Goal: Task Accomplishment & Management: Use online tool/utility

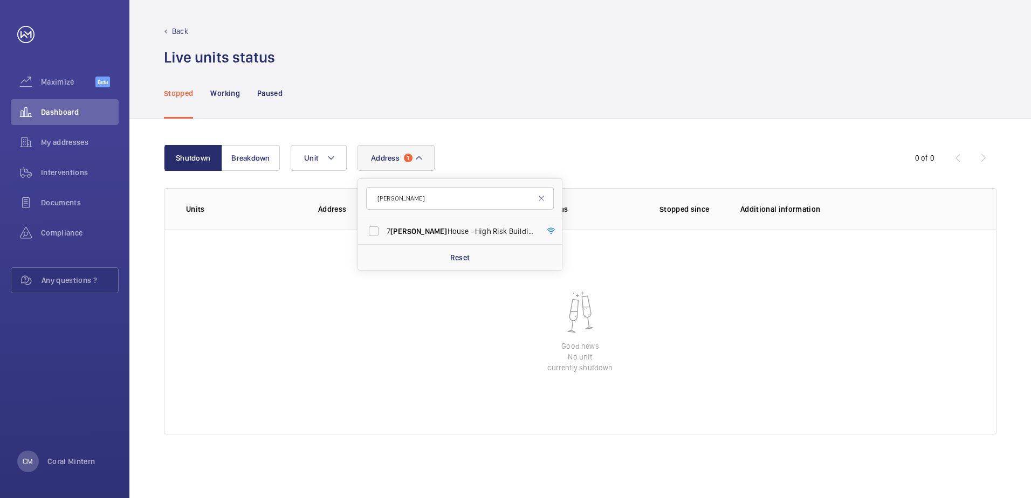
click at [379, 194] on input "[PERSON_NAME]" at bounding box center [460, 198] width 188 height 23
type input "w9 2bx"
click at [436, 238] on label "[PERSON_NAME] House - [PERSON_NAME][GEOGRAPHIC_DATA]" at bounding box center [452, 231] width 188 height 26
click at [385, 238] on input "[PERSON_NAME] House - [PERSON_NAME][GEOGRAPHIC_DATA]" at bounding box center [374, 232] width 22 height 22
click at [496, 236] on span "[PERSON_NAME] House - [PERSON_NAME][GEOGRAPHIC_DATA]" at bounding box center [461, 231] width 148 height 11
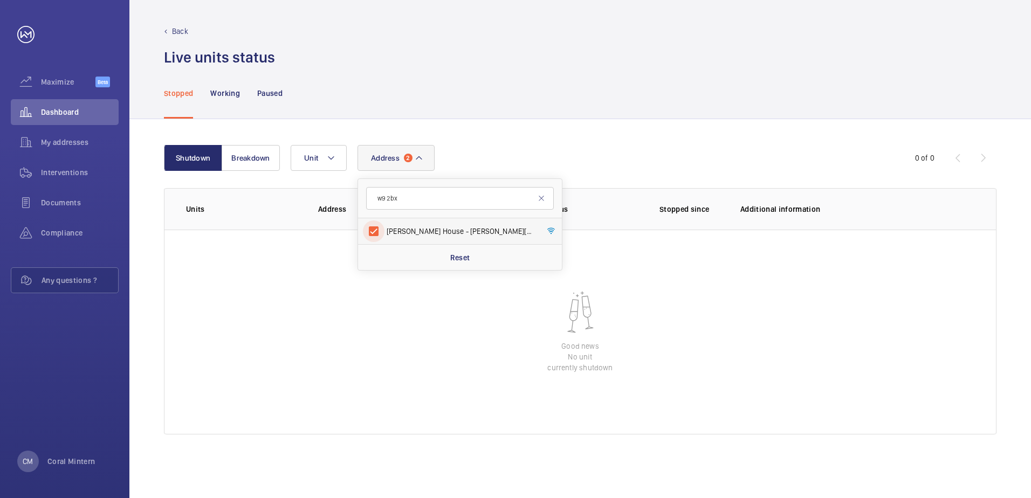
click at [385, 236] on input "[PERSON_NAME] House - [PERSON_NAME][GEOGRAPHIC_DATA]" at bounding box center [374, 232] width 22 height 22
checkbox input "false"
click at [420, 193] on input "w9 2bx" at bounding box center [460, 198] width 188 height 23
drag, startPoint x: 488, startPoint y: 194, endPoint x: 374, endPoint y: 198, distance: 113.9
click at [374, 198] on input "w9 2bx" at bounding box center [460, 198] width 188 height 23
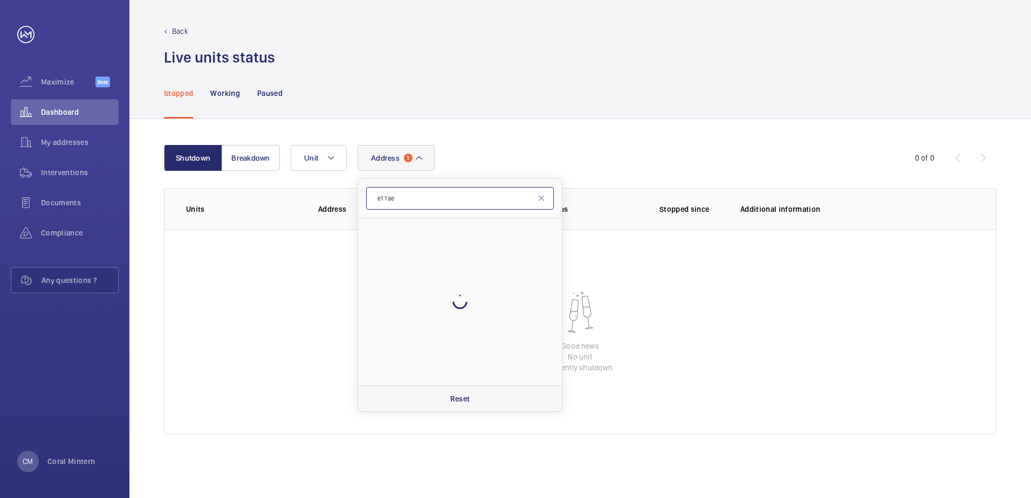
type input "e1 1ae"
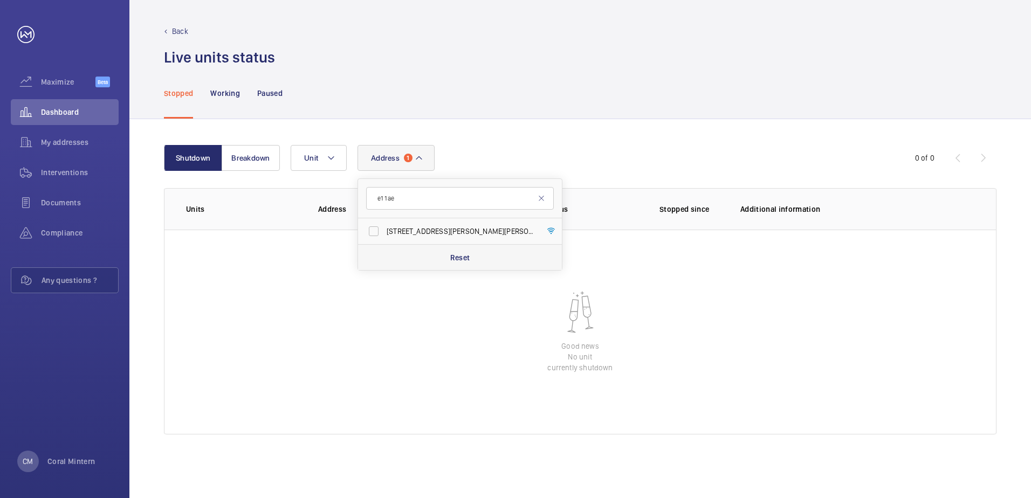
click at [421, 234] on span "[STREET_ADDRESS][PERSON_NAME][PERSON_NAME]" at bounding box center [461, 231] width 148 height 11
click at [385, 234] on input "[STREET_ADDRESS][PERSON_NAME][PERSON_NAME]" at bounding box center [374, 232] width 22 height 22
click at [497, 223] on label "[STREET_ADDRESS][PERSON_NAME][PERSON_NAME]" at bounding box center [452, 231] width 188 height 26
click at [385, 223] on input "[STREET_ADDRESS][PERSON_NAME][PERSON_NAME]" at bounding box center [374, 232] width 22 height 22
checkbox input "false"
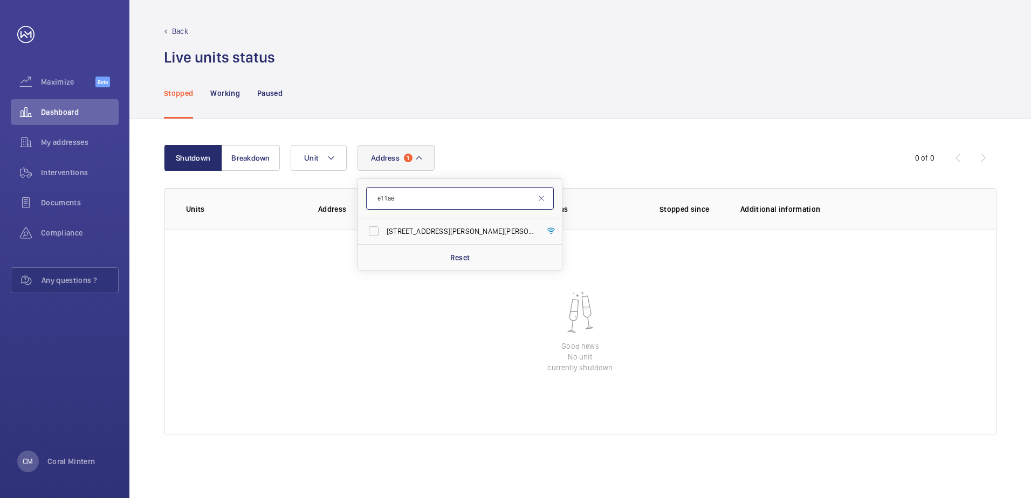
click at [547, 195] on input "e1 1ae" at bounding box center [460, 198] width 188 height 23
click at [541, 198] on mat-icon at bounding box center [541, 198] width 9 height 9
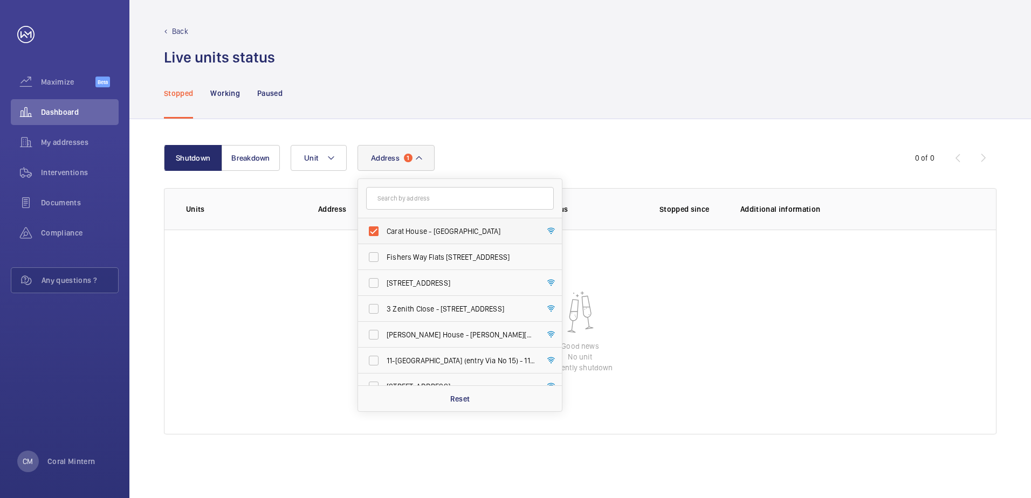
click at [460, 231] on span "Carat House - [GEOGRAPHIC_DATA]" at bounding box center [461, 231] width 148 height 11
click at [385, 231] on input "Carat House - [GEOGRAPHIC_DATA]" at bounding box center [374, 232] width 22 height 22
checkbox input "false"
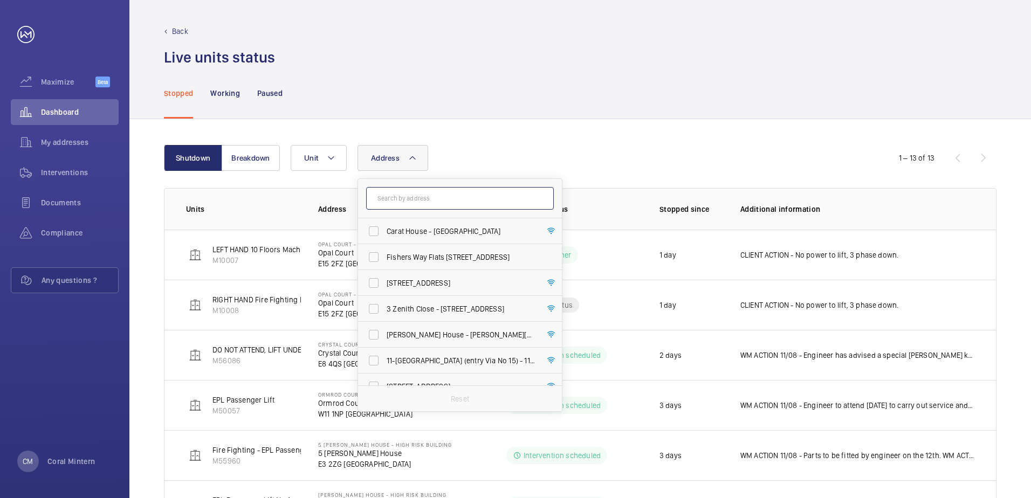
click at [456, 204] on input "text" at bounding box center [460, 198] width 188 height 23
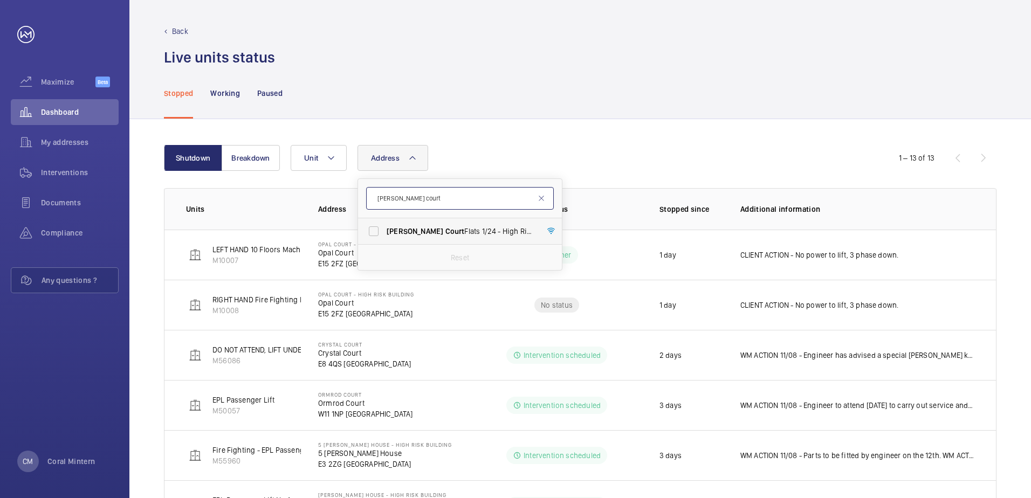
type input "[PERSON_NAME] court"
click at [468, 231] on span "[PERSON_NAME] Court Flats [STREET_ADDRESS][PERSON_NAME]" at bounding box center [461, 231] width 148 height 11
click at [385, 231] on input "[PERSON_NAME] Court Flats [STREET_ADDRESS][PERSON_NAME]" at bounding box center [374, 232] width 22 height 22
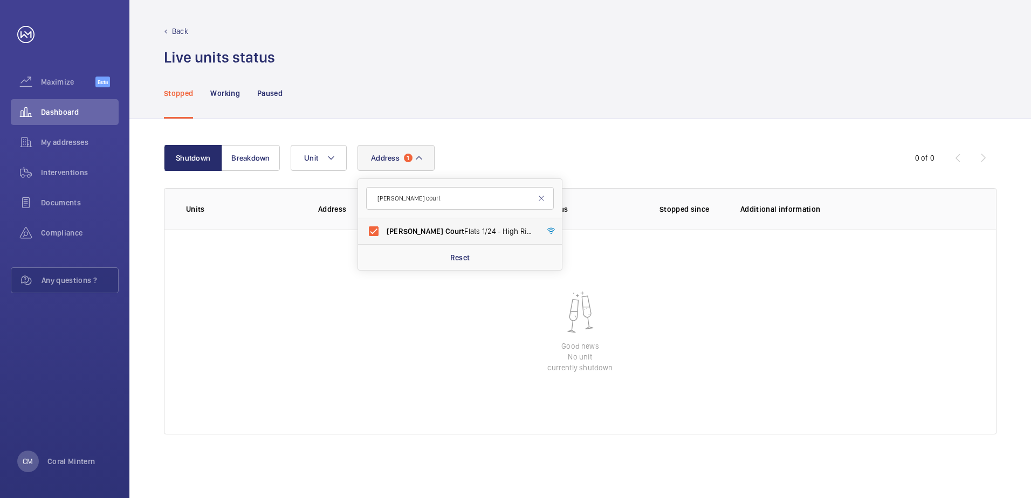
click at [461, 221] on label "[PERSON_NAME] Court Flats [STREET_ADDRESS][PERSON_NAME]" at bounding box center [452, 231] width 188 height 26
click at [385, 221] on input "[PERSON_NAME] Court Flats [STREET_ADDRESS][PERSON_NAME]" at bounding box center [374, 232] width 22 height 22
checkbox input "false"
